Goal: Task Accomplishment & Management: Manage account settings

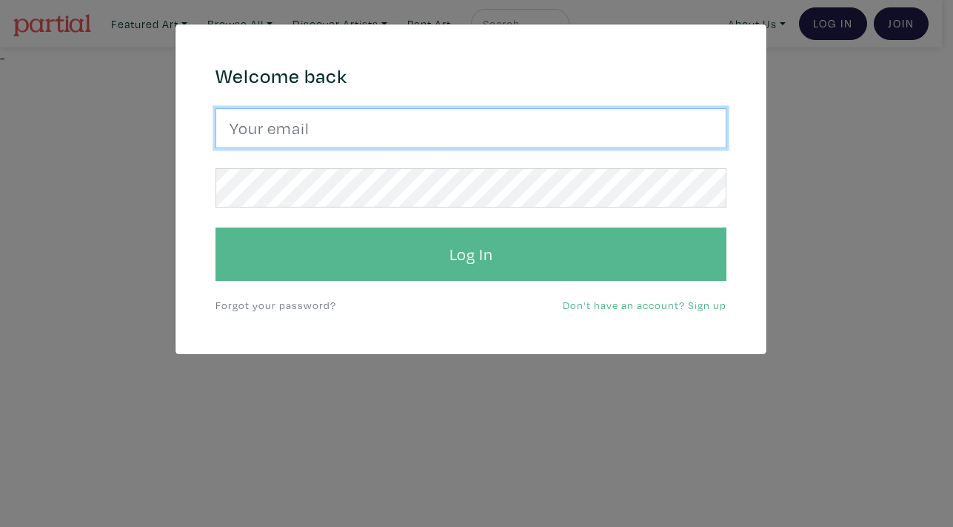
type input "[EMAIL_ADDRESS][DOMAIN_NAME]"
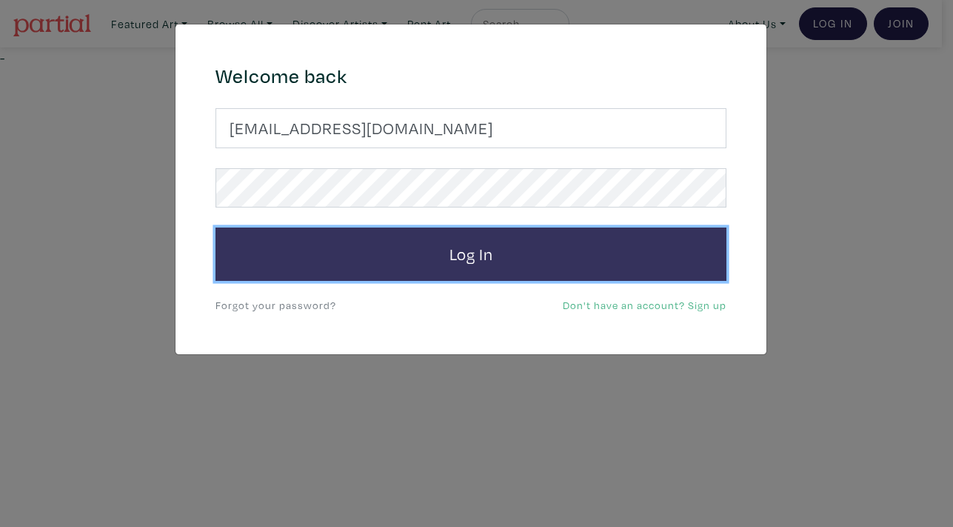
click at [445, 260] on button "Log In" at bounding box center [471, 253] width 511 height 53
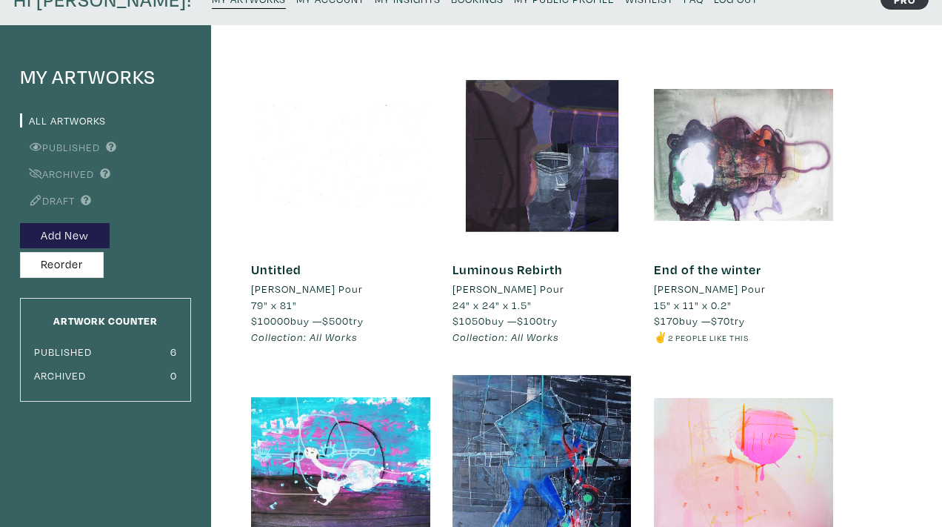
scroll to position [73, 0]
